Goal: Task Accomplishment & Management: Manage account settings

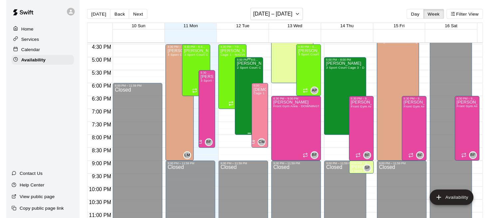
scroll to position [421, 0]
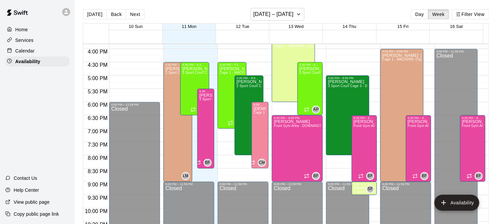
click at [24, 52] on p "Calendar" at bounding box center [24, 51] width 19 height 7
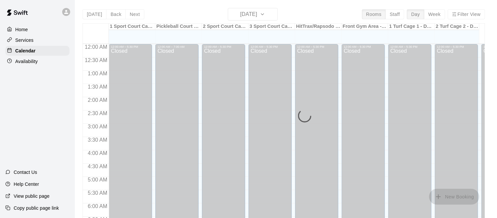
scroll to position [288, 0]
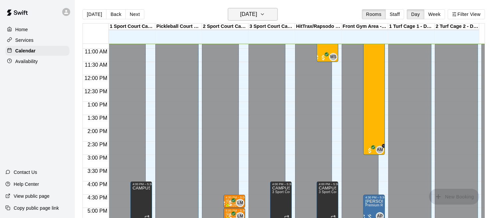
click at [270, 14] on button "Monday Aug 11" at bounding box center [253, 14] width 50 height 13
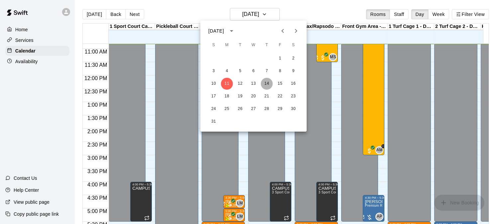
click at [267, 84] on button "14" at bounding box center [267, 84] width 12 height 12
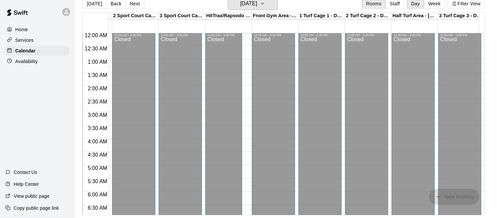
scroll to position [0, 90]
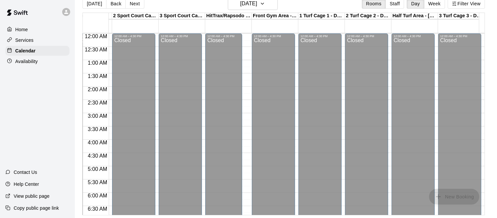
click at [19, 30] on p "Home" at bounding box center [21, 29] width 13 height 7
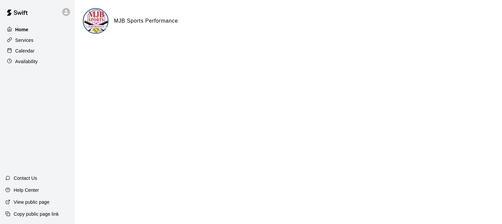
click at [25, 33] on p "Home" at bounding box center [21, 29] width 13 height 7
click at [27, 41] on p "Services" at bounding box center [24, 40] width 18 height 7
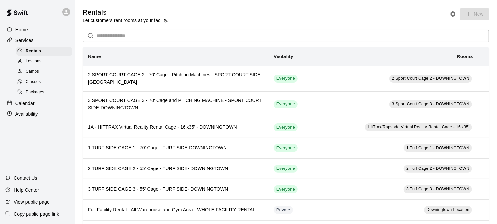
click at [31, 65] on span "Lessons" at bounding box center [34, 61] width 16 height 7
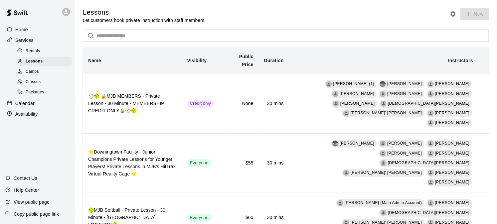
click at [26, 117] on p "Availability" at bounding box center [26, 114] width 23 height 7
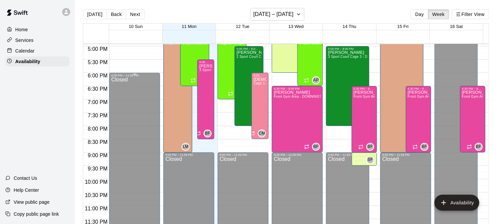
scroll to position [350, 0]
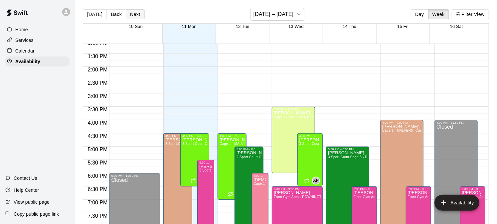
click at [135, 14] on button "Next" at bounding box center [135, 14] width 19 height 10
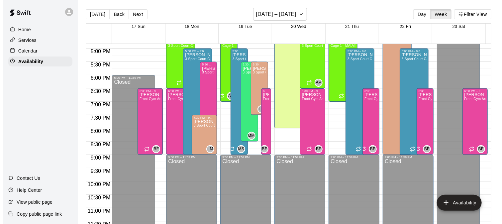
scroll to position [450, 0]
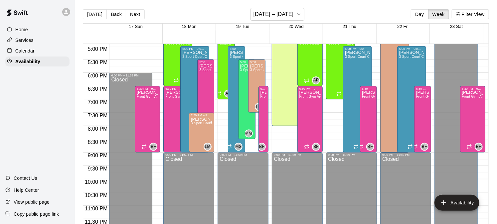
click at [374, 155] on div at bounding box center [353, 156] width 54 height 7
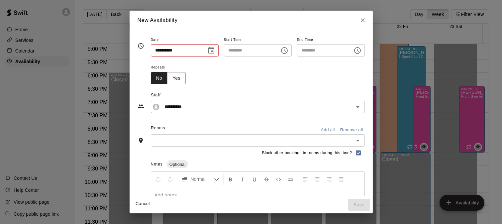
type input "**********"
type input "********"
click at [238, 139] on input "text" at bounding box center [252, 140] width 199 height 8
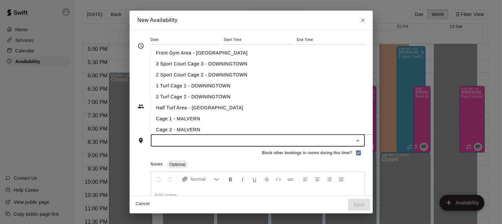
click at [212, 63] on li "3 Sport Court Cage 3 - DOWNINGTOWN" at bounding box center [273, 64] width 245 height 11
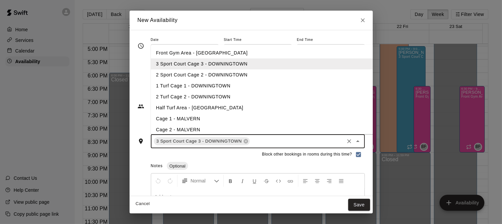
click at [219, 73] on li "2 Sport Court Cage 2 - DOWNINGTOWN" at bounding box center [273, 74] width 245 height 11
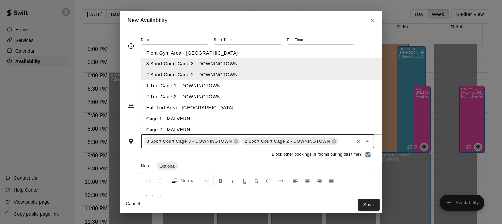
click at [214, 83] on li "1 Turf Cage 1 - DOWNINGTOWN" at bounding box center [263, 85] width 245 height 11
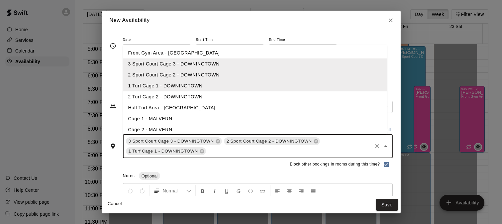
click at [215, 92] on li "2 Turf Cage 2 - DOWNINGTOWN" at bounding box center [255, 96] width 264 height 11
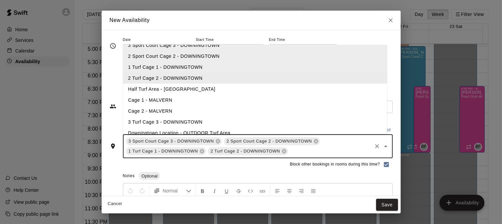
scroll to position [58, 0]
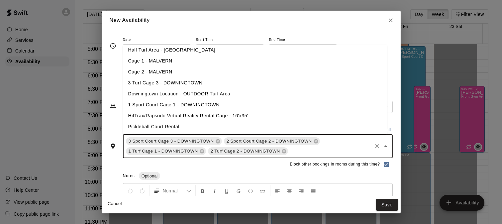
click at [199, 81] on li "3 Turf Cage 3 - DOWNINGTOWN" at bounding box center [255, 82] width 264 height 11
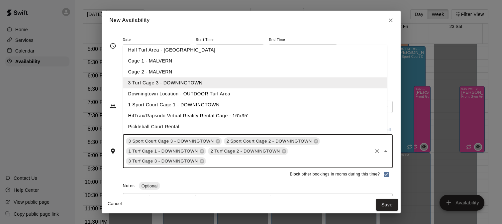
click at [207, 104] on li "1 Sport Court Cage 1 - DOWNINGTOWN" at bounding box center [255, 104] width 264 height 11
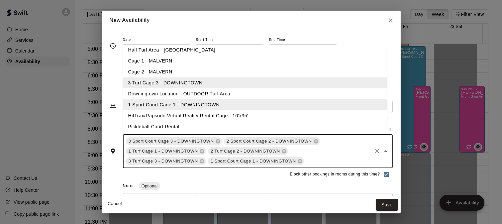
click at [209, 111] on li "HitTrax/Rapsodo Virtual Reality Rental Cage - 16'x35'" at bounding box center [255, 115] width 264 height 11
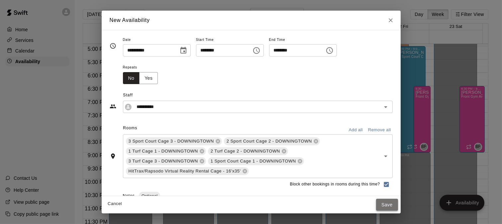
click at [386, 208] on button "Save" at bounding box center [387, 205] width 22 height 12
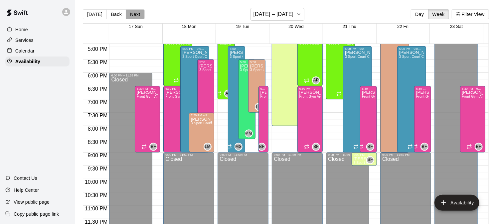
click at [133, 14] on button "Next" at bounding box center [135, 14] width 19 height 10
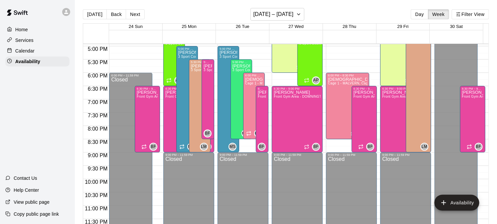
click at [374, 156] on div at bounding box center [353, 156] width 54 height 7
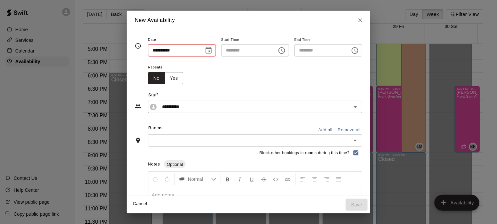
type input "**********"
type input "********"
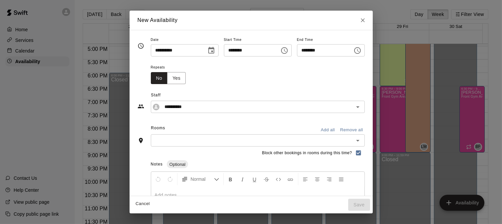
click at [217, 139] on input "text" at bounding box center [252, 140] width 199 height 8
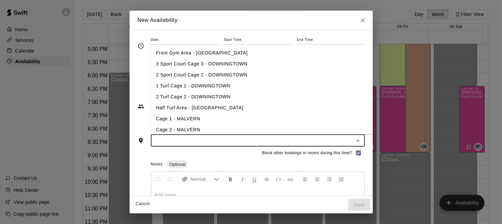
click at [189, 67] on li "3 Sport Court Cage 3 - DOWNINGTOWN" at bounding box center [273, 64] width 245 height 11
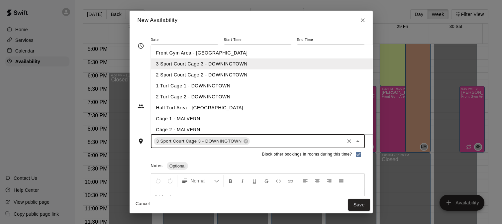
click at [188, 74] on li "2 Sport Court Cage 2 - DOWNINGTOWN" at bounding box center [273, 74] width 245 height 11
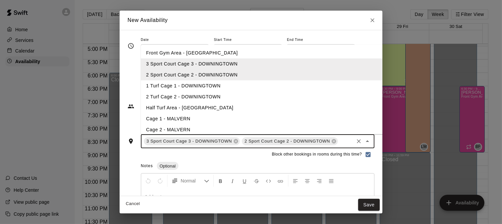
click at [188, 86] on li "1 Turf Cage 1 - DOWNINGTOWN" at bounding box center [263, 85] width 245 height 11
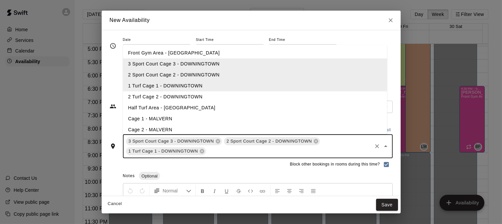
click at [188, 92] on li "2 Turf Cage 2 - DOWNINGTOWN" at bounding box center [255, 96] width 264 height 11
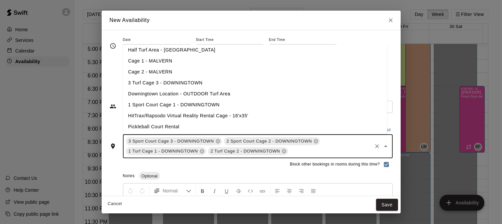
click at [176, 81] on li "3 Turf Cage 3 - DOWNINGTOWN" at bounding box center [255, 82] width 264 height 11
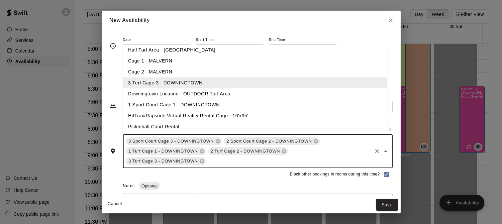
click at [179, 103] on li "1 Sport Court Cage 1 - DOWNINGTOWN" at bounding box center [255, 104] width 264 height 11
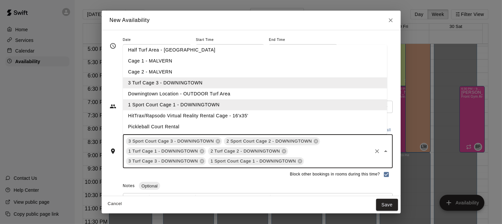
click at [181, 114] on li "HitTrax/Rapsodo Virtual Reality Rental Cage - 16'x35'" at bounding box center [255, 115] width 264 height 11
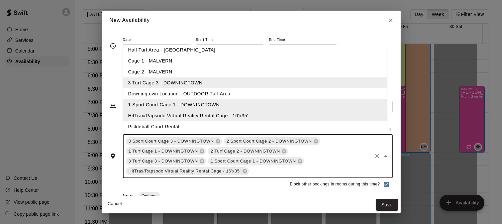
drag, startPoint x: 386, startPoint y: 205, endPoint x: 380, endPoint y: 204, distance: 6.1
click at [386, 205] on button "Save" at bounding box center [387, 205] width 22 height 12
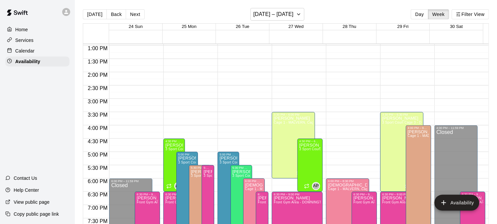
scroll to position [343, 0]
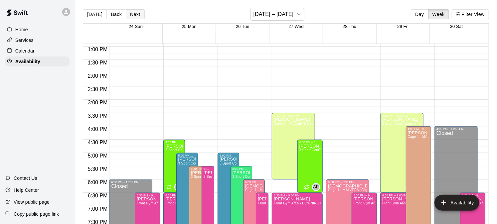
click at [138, 15] on button "Next" at bounding box center [135, 14] width 19 height 10
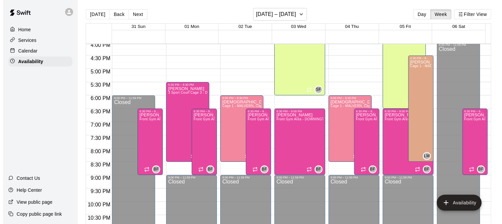
scroll to position [429, 0]
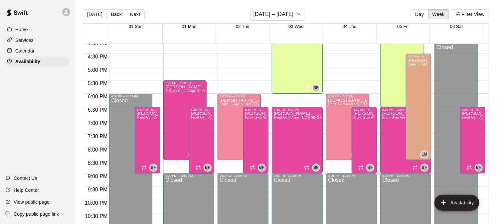
click at [374, 177] on div at bounding box center [353, 177] width 54 height 7
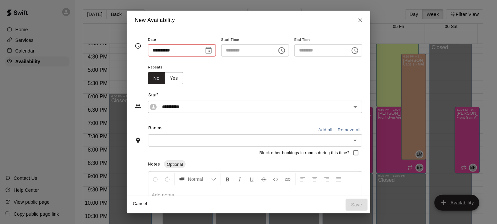
type input "**********"
type input "********"
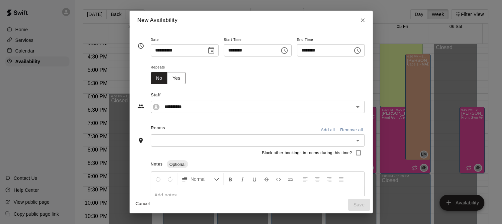
click at [188, 142] on input "text" at bounding box center [252, 140] width 199 height 8
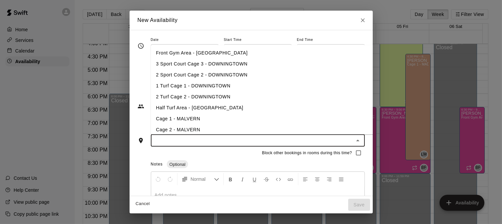
click at [216, 63] on li "3 Sport Court Cage 3 - DOWNINGTOWN" at bounding box center [273, 64] width 245 height 11
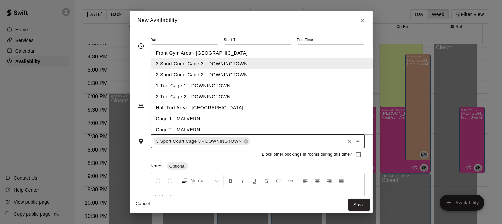
click at [214, 69] on li "2 Sport Court Cage 2 - DOWNINGTOWN" at bounding box center [273, 74] width 245 height 11
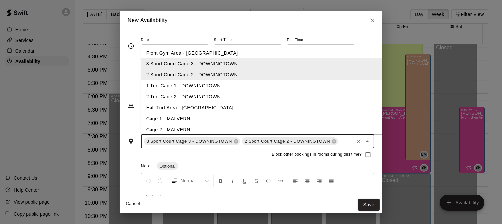
click at [212, 81] on li "1 Turf Cage 1 - DOWNINGTOWN" at bounding box center [263, 85] width 245 height 11
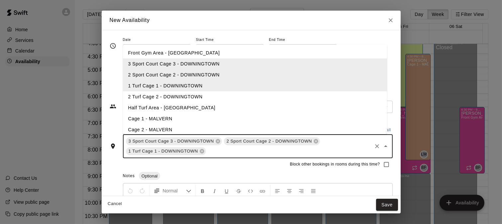
click at [211, 95] on li "2 Turf Cage 2 - DOWNINGTOWN" at bounding box center [255, 96] width 264 height 11
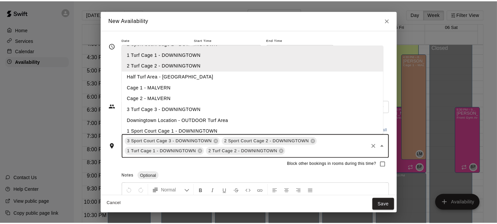
scroll to position [47, 0]
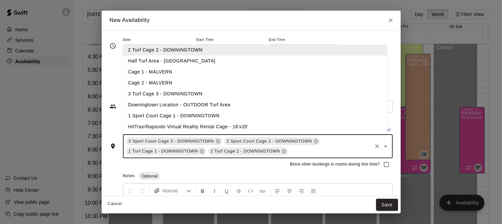
click at [193, 91] on li "3 Turf Cage 3 - DOWNINGTOWN" at bounding box center [255, 93] width 264 height 11
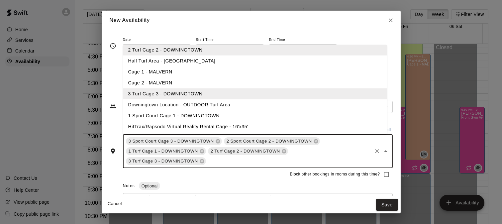
click at [221, 115] on li "1 Sport Court Cage 1 - DOWNINGTOWN" at bounding box center [255, 115] width 264 height 11
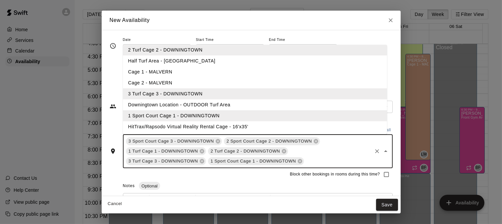
click at [222, 124] on li "HitTrax/Rapsodo Virtual Reality Rental Cage - 16'x35'" at bounding box center [255, 126] width 264 height 11
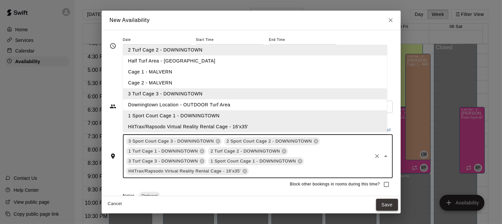
click at [386, 204] on button "Save" at bounding box center [387, 205] width 22 height 12
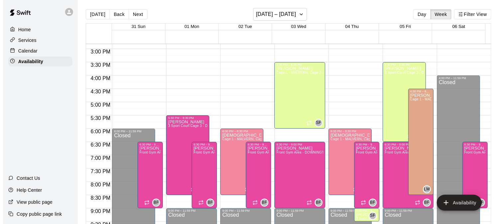
scroll to position [398, 0]
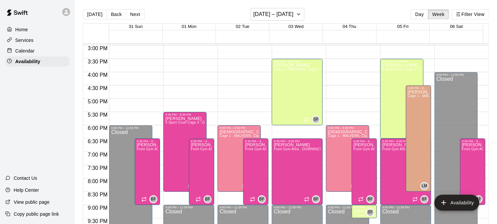
click at [112, 14] on button "Back" at bounding box center [116, 14] width 20 height 10
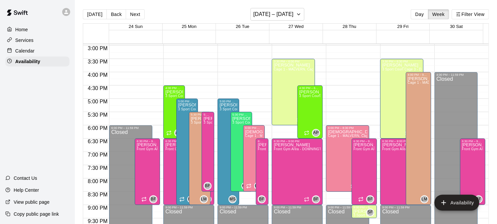
click at [112, 14] on button "Back" at bounding box center [116, 14] width 20 height 10
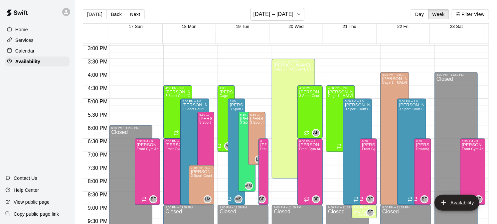
click at [112, 14] on button "Back" at bounding box center [116, 14] width 20 height 10
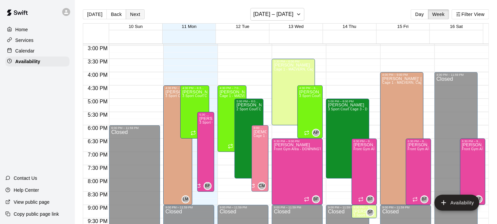
click at [131, 14] on button "Next" at bounding box center [135, 14] width 19 height 10
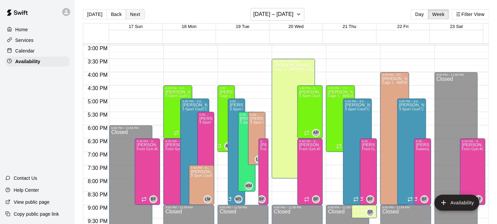
click at [133, 15] on button "Next" at bounding box center [135, 14] width 19 height 10
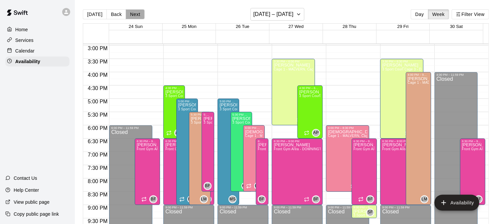
click at [132, 12] on button "Next" at bounding box center [135, 14] width 19 height 10
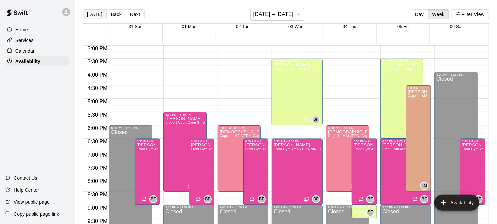
click at [91, 11] on button "[DATE]" at bounding box center [95, 14] width 24 height 10
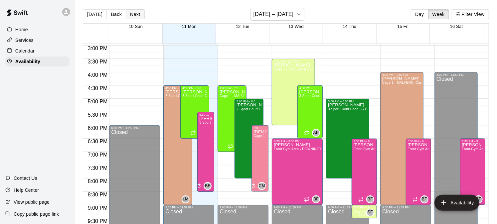
click at [135, 13] on button "Next" at bounding box center [135, 14] width 19 height 10
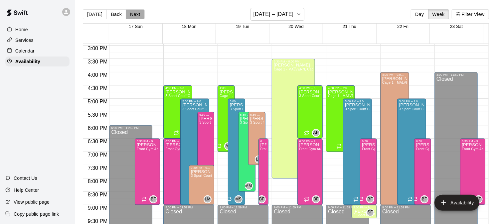
click at [135, 13] on button "Next" at bounding box center [135, 14] width 19 height 10
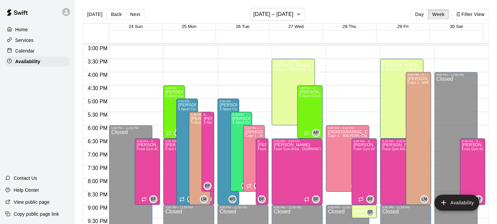
click at [284, 81] on div "Shawn Frye Cage 1 - MALVERN, Cage 2 - MALVERN" at bounding box center [293, 175] width 39 height 224
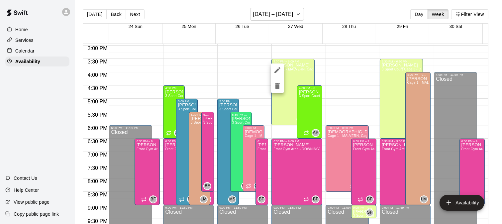
click at [375, 79] on div at bounding box center [251, 112] width 502 height 224
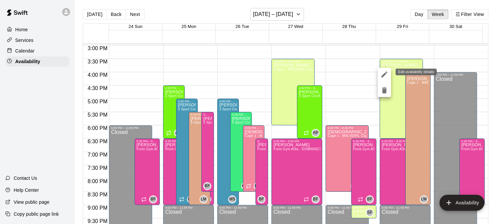
click at [385, 76] on icon "edit" at bounding box center [385, 74] width 8 height 8
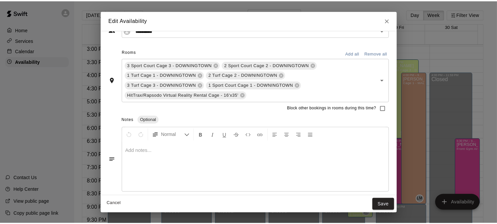
scroll to position [88, 0]
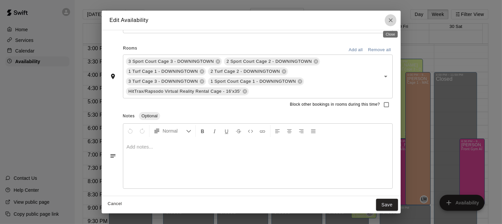
click at [391, 21] on icon "Close" at bounding box center [391, 20] width 7 height 7
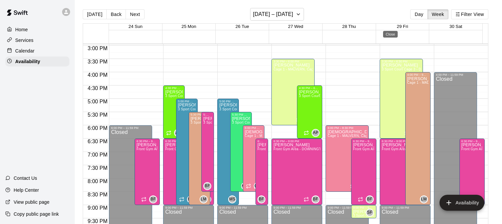
type input "**********"
